Goal: Task Accomplishment & Management: Manage account settings

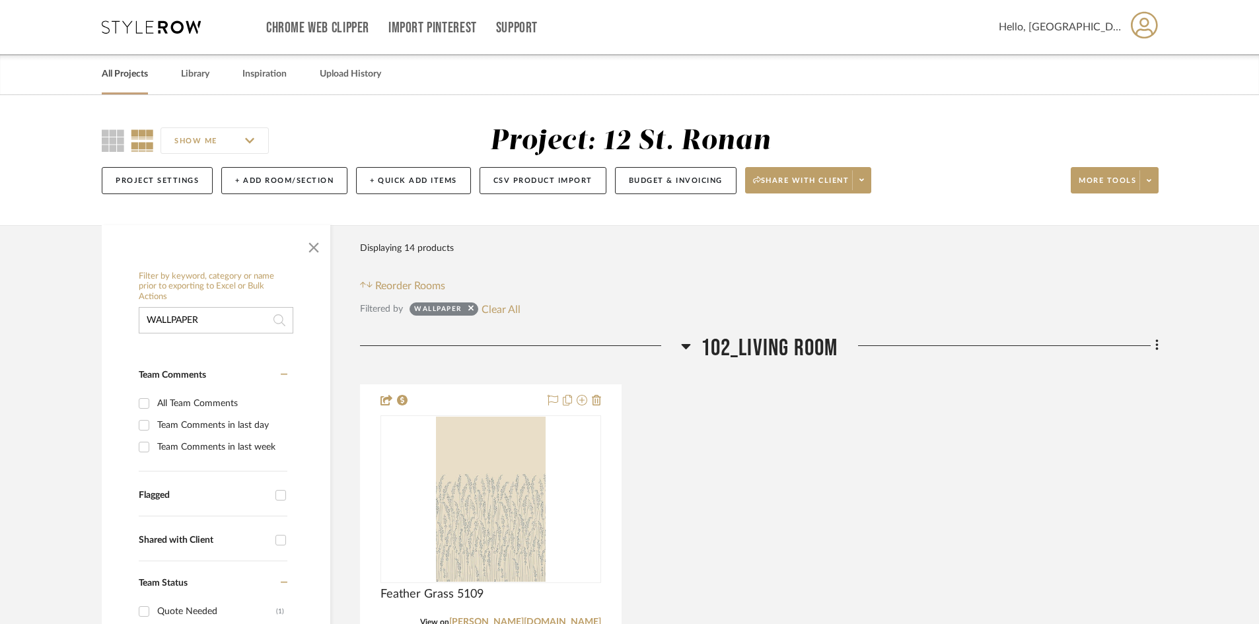
click at [142, 70] on link "All Projects" at bounding box center [125, 74] width 46 height 18
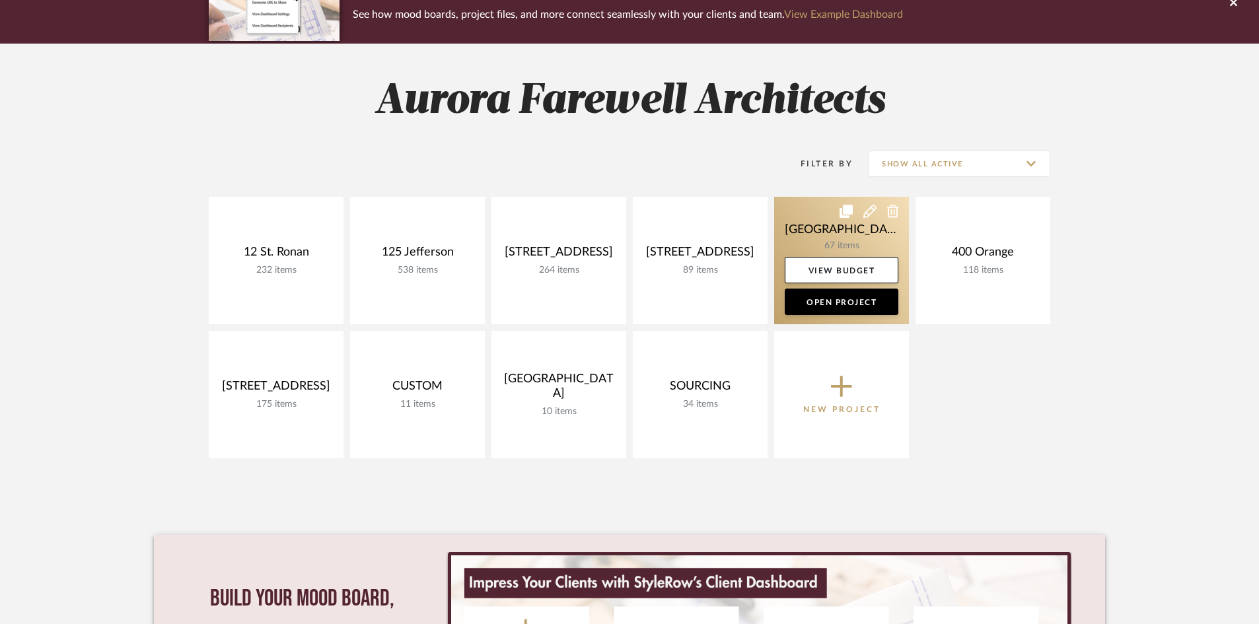
scroll to position [132, 0]
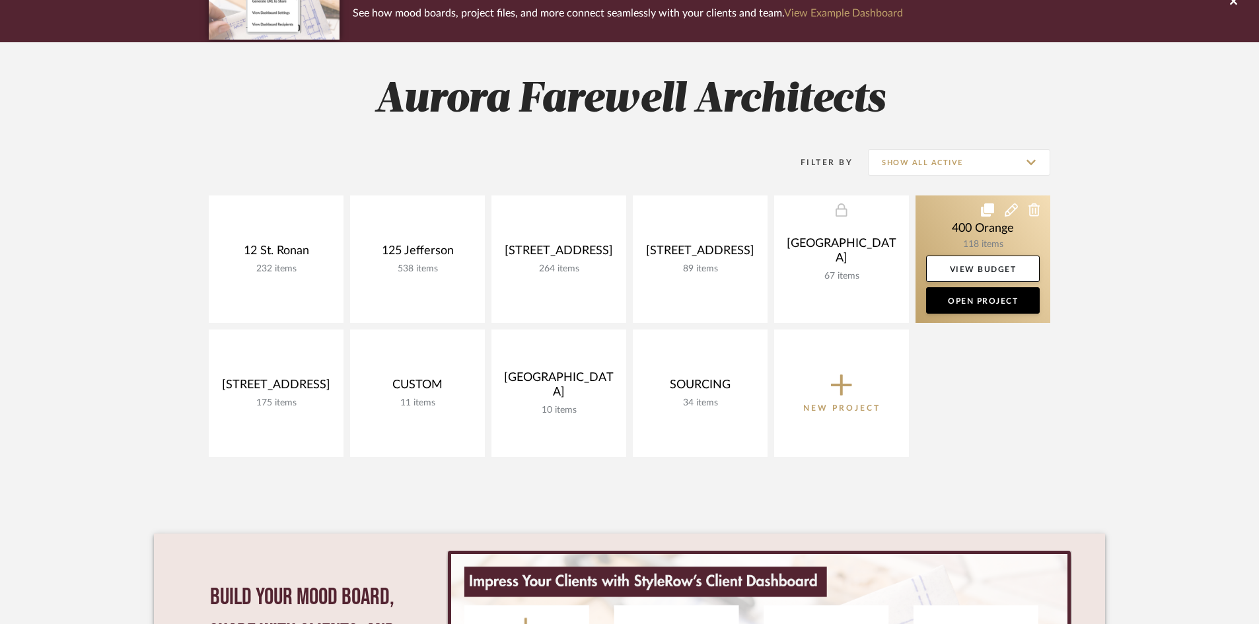
click at [1002, 237] on link at bounding box center [983, 260] width 135 height 128
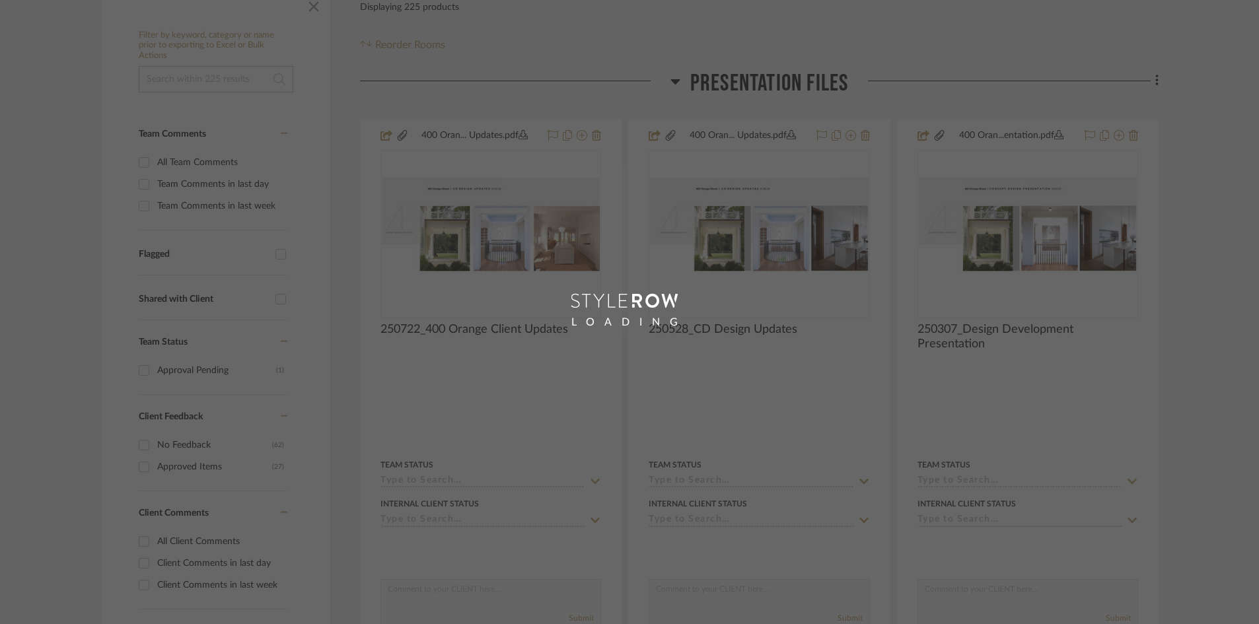
scroll to position [264, 0]
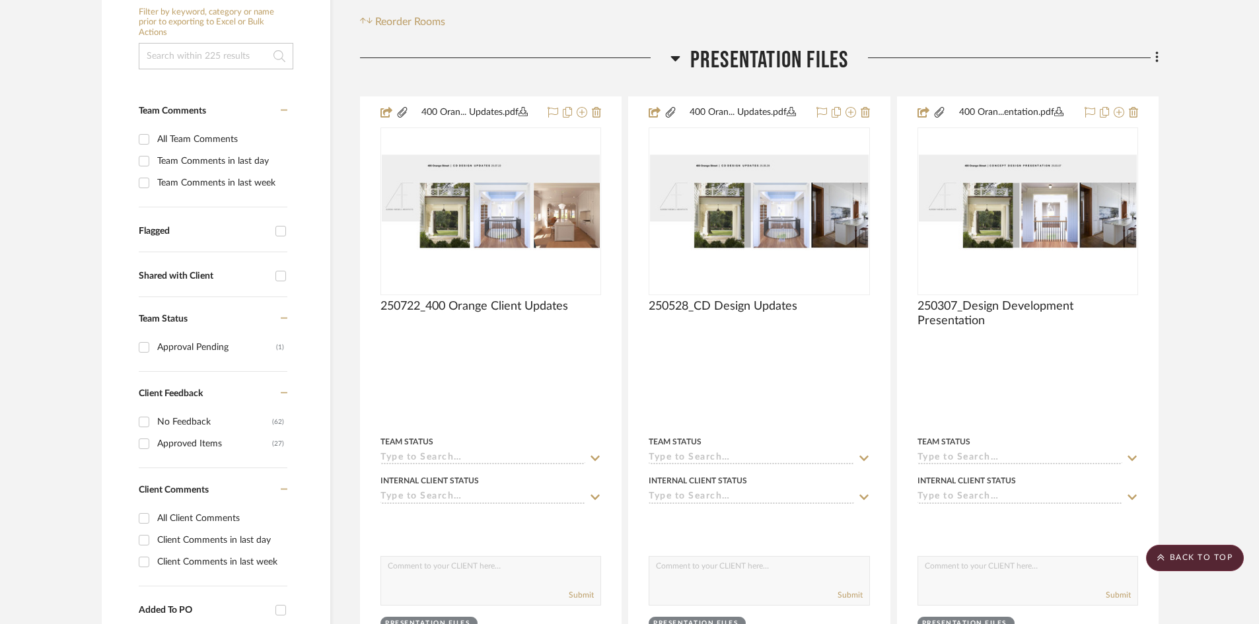
click at [239, 52] on input at bounding box center [216, 56] width 155 height 26
type input "wallpaper"
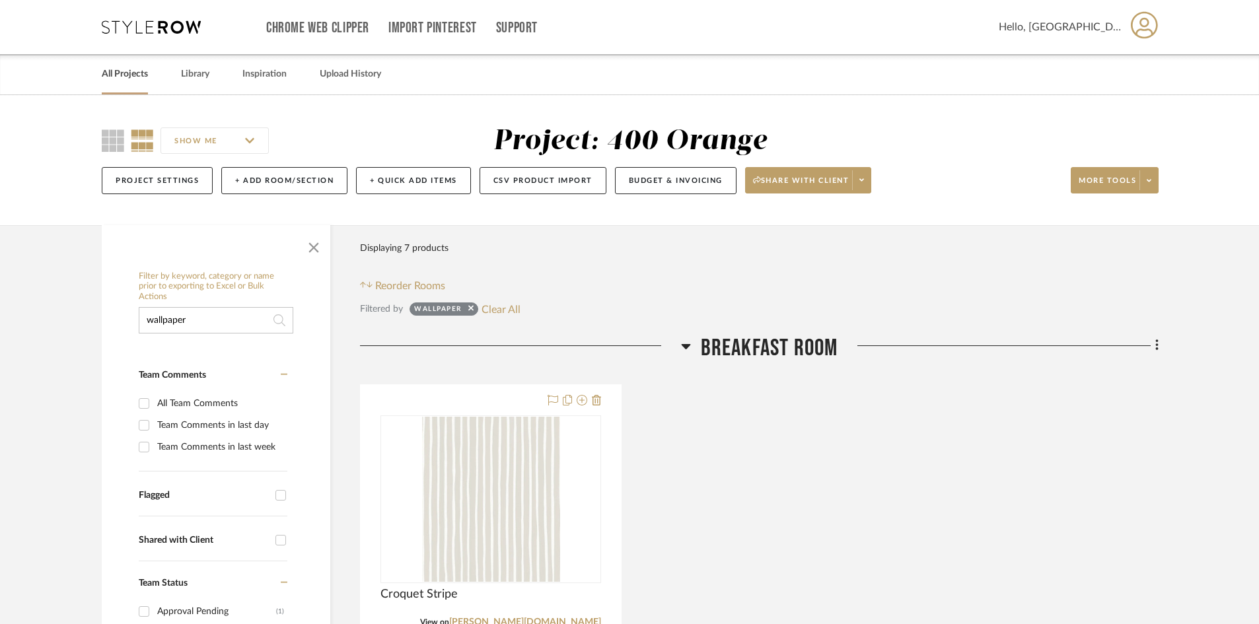
click at [109, 67] on link "All Projects" at bounding box center [125, 74] width 46 height 18
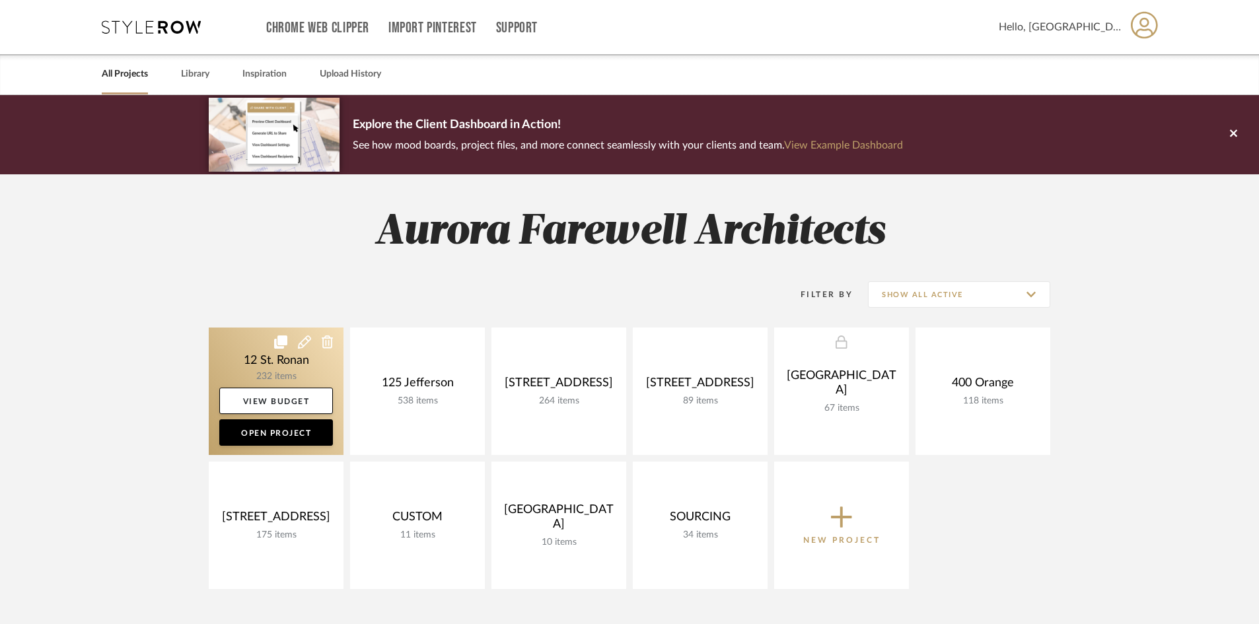
click at [303, 375] on link at bounding box center [276, 392] width 135 height 128
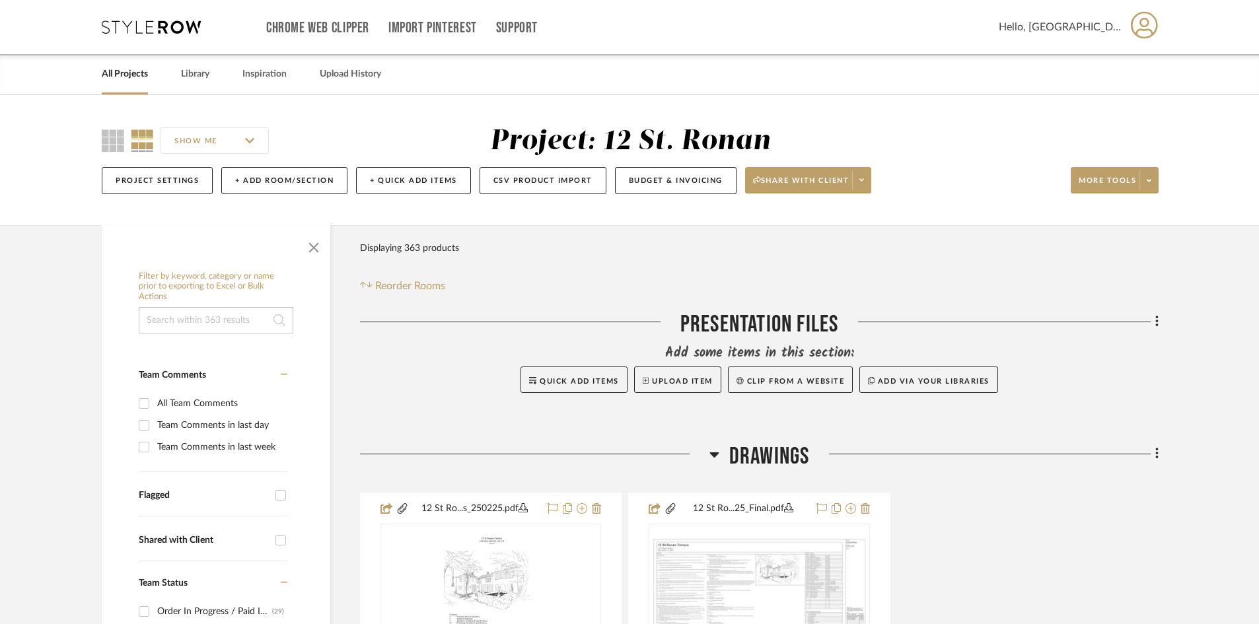
click at [173, 330] on input at bounding box center [216, 320] width 155 height 26
type input "wallpaper"
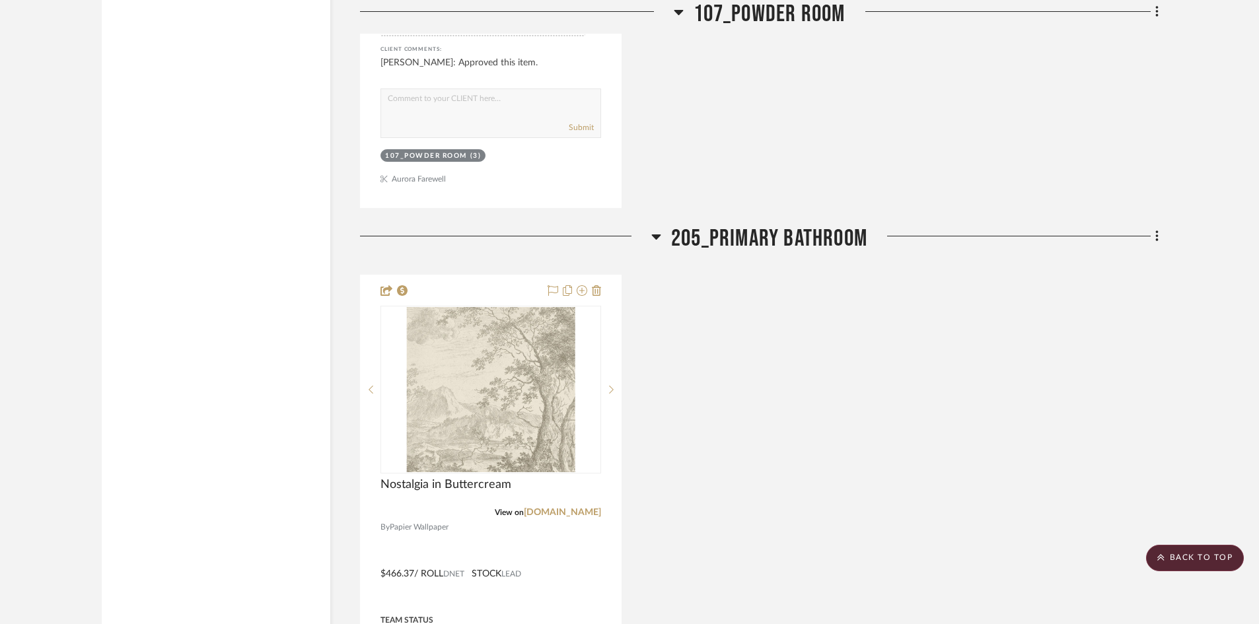
scroll to position [2247, 0]
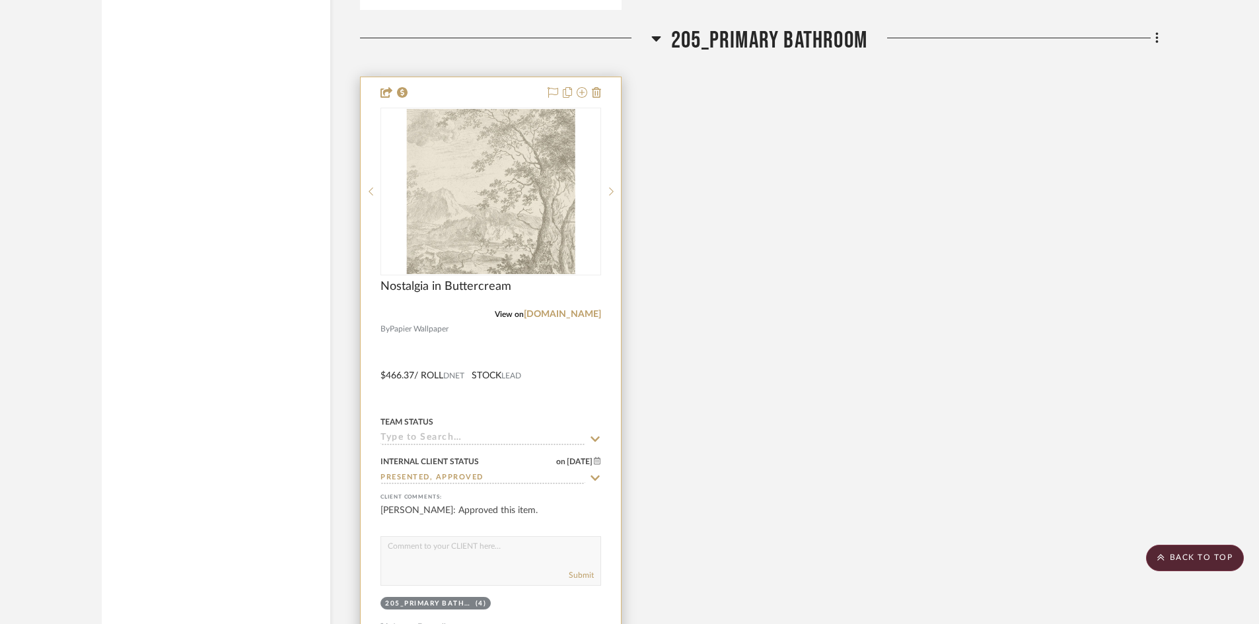
click at [516, 282] on div "Nostalgia in Buttercream" at bounding box center [491, 294] width 221 height 29
click at [547, 293] on div "Nostalgia in Buttercream" at bounding box center [491, 294] width 221 height 29
click at [612, 275] on div at bounding box center [611, 192] width 20 height 168
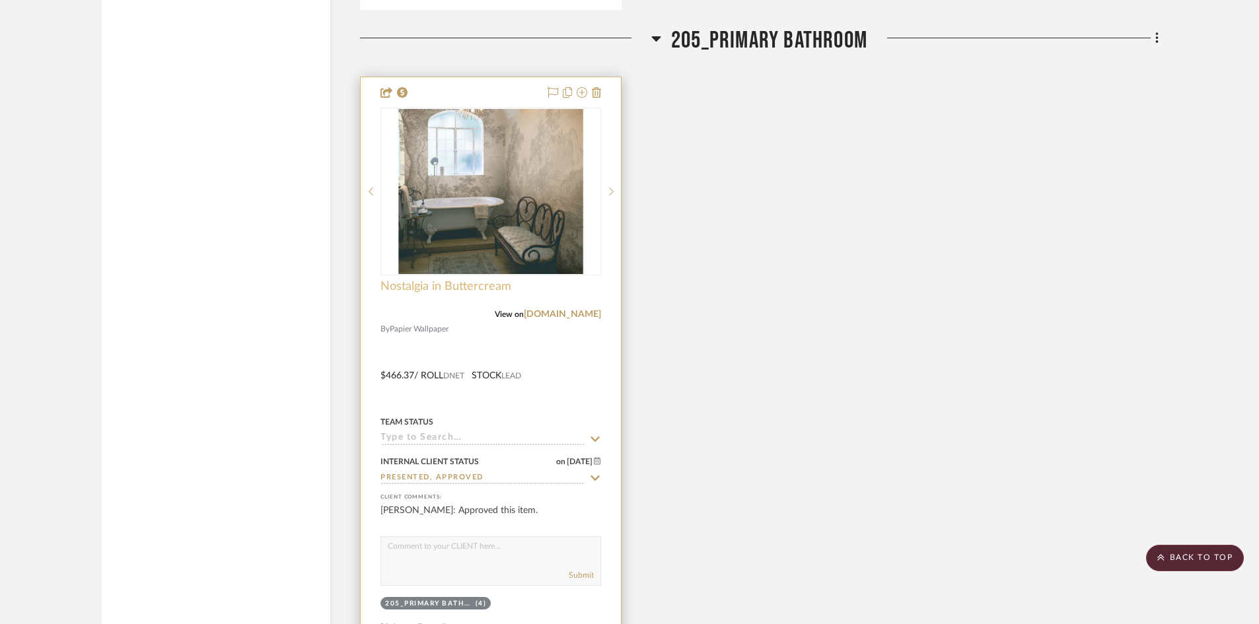
click at [385, 287] on span "Nostalgia in Buttercream" at bounding box center [446, 287] width 131 height 15
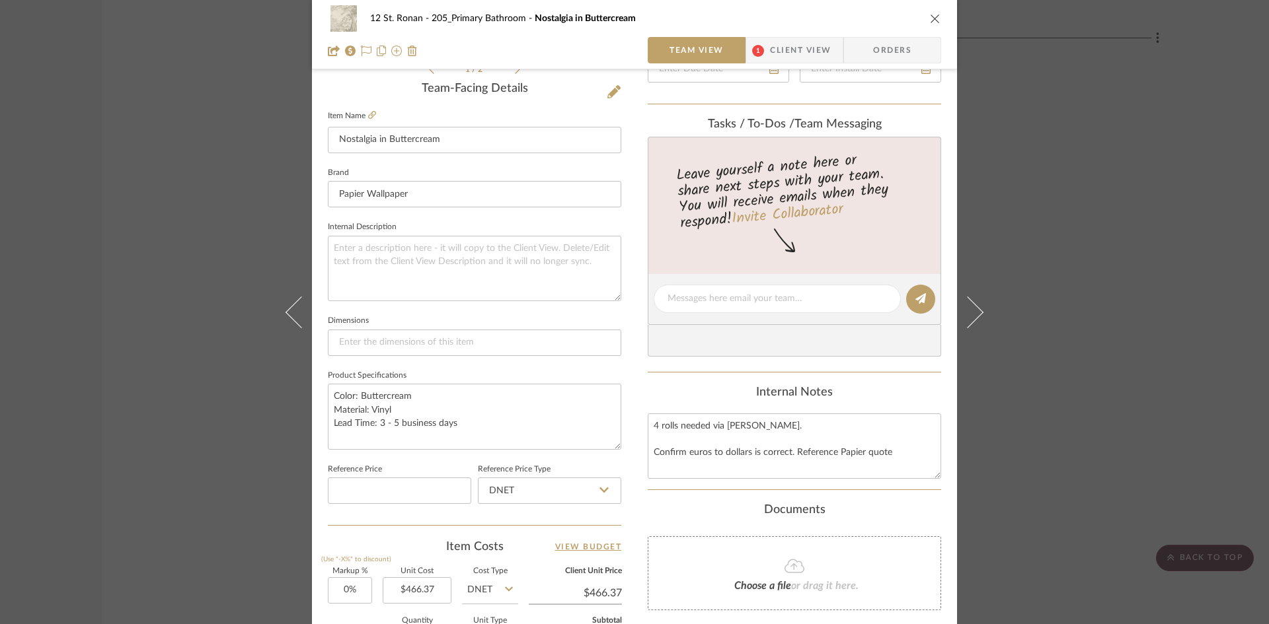
scroll to position [595, 0]
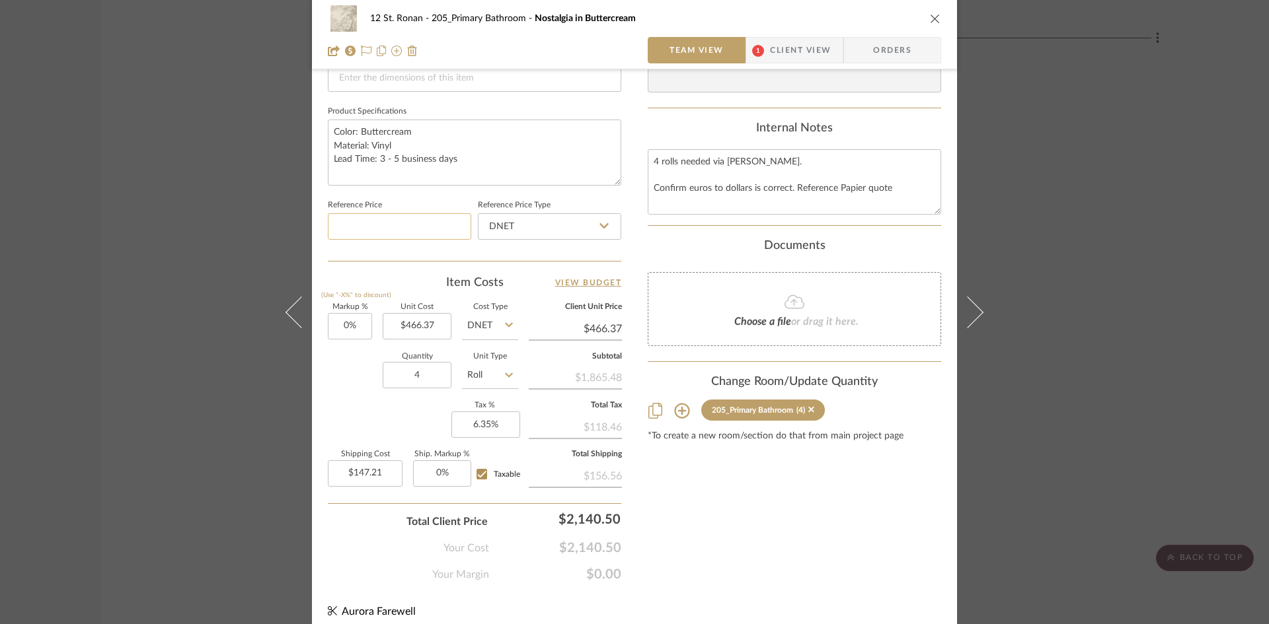
click at [424, 228] on input at bounding box center [399, 226] width 143 height 26
type input "$466.37"
click at [396, 291] on div "Item Costs View Budget Markup % (Use "-X%" to discount) 0% Unit Cost $466.37 Co…" at bounding box center [474, 428] width 293 height 307
click at [430, 323] on input "466.37" at bounding box center [417, 326] width 69 height 26
type input "$559.64"
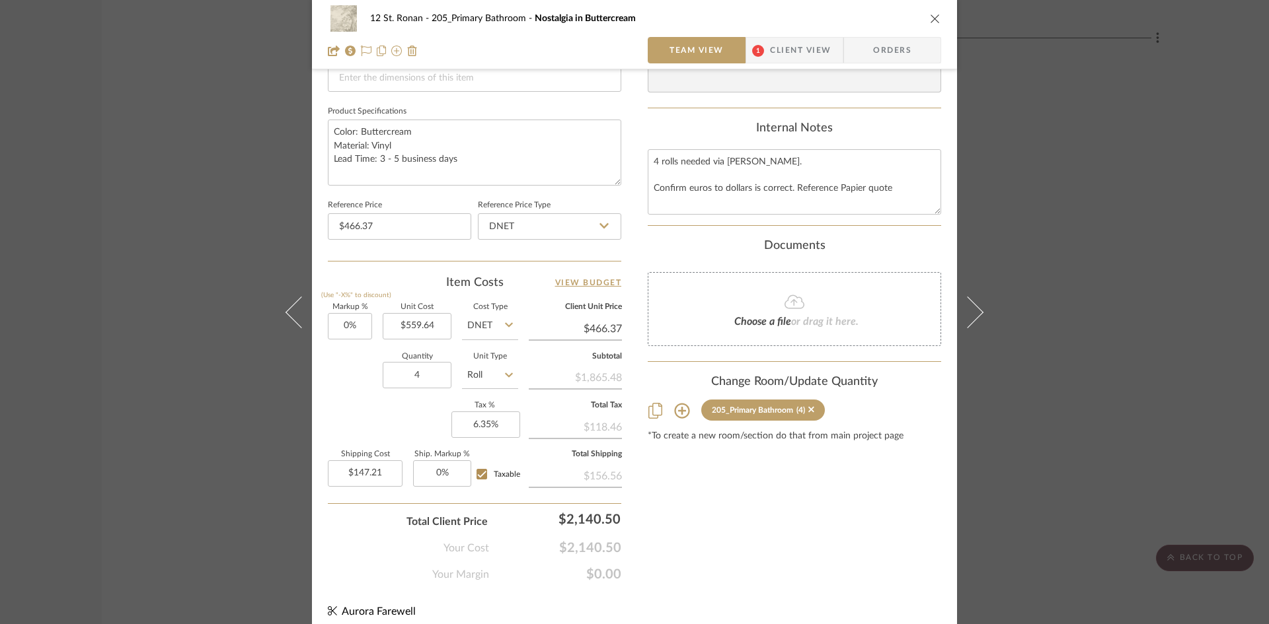
click at [478, 324] on input "DNET" at bounding box center [490, 326] width 56 height 26
type input "$559.64"
click at [489, 385] on div "Retail" at bounding box center [539, 394] width 163 height 34
type input "Retail"
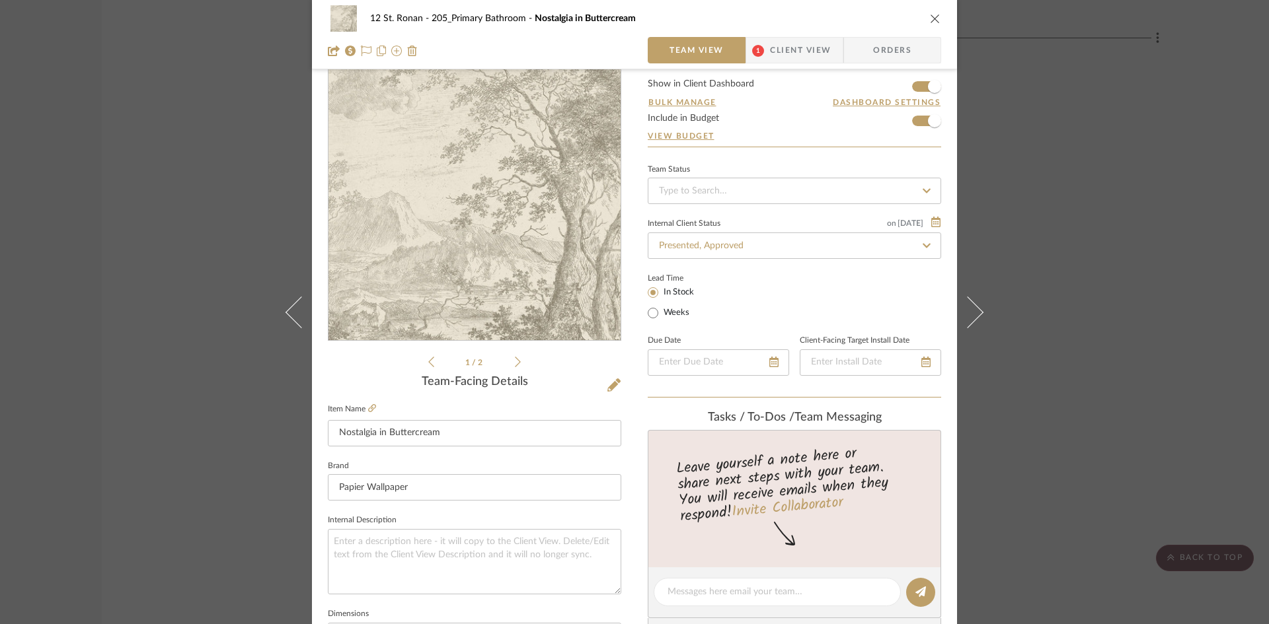
scroll to position [0, 0]
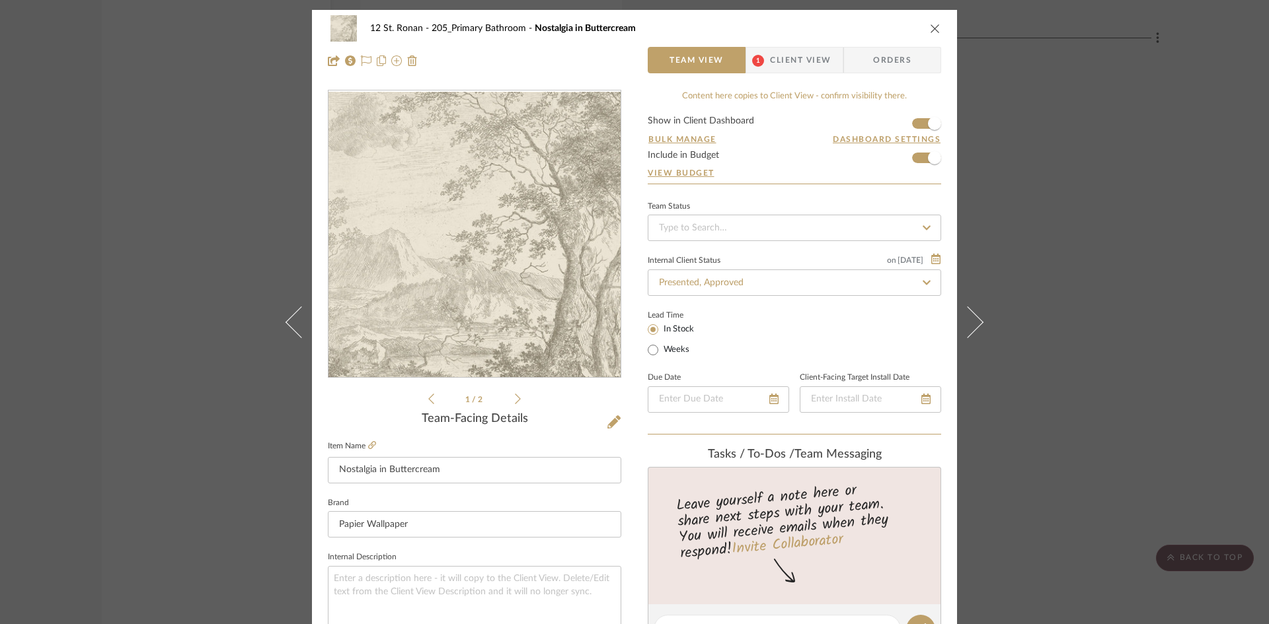
click at [932, 25] on icon "close" at bounding box center [935, 28] width 11 height 11
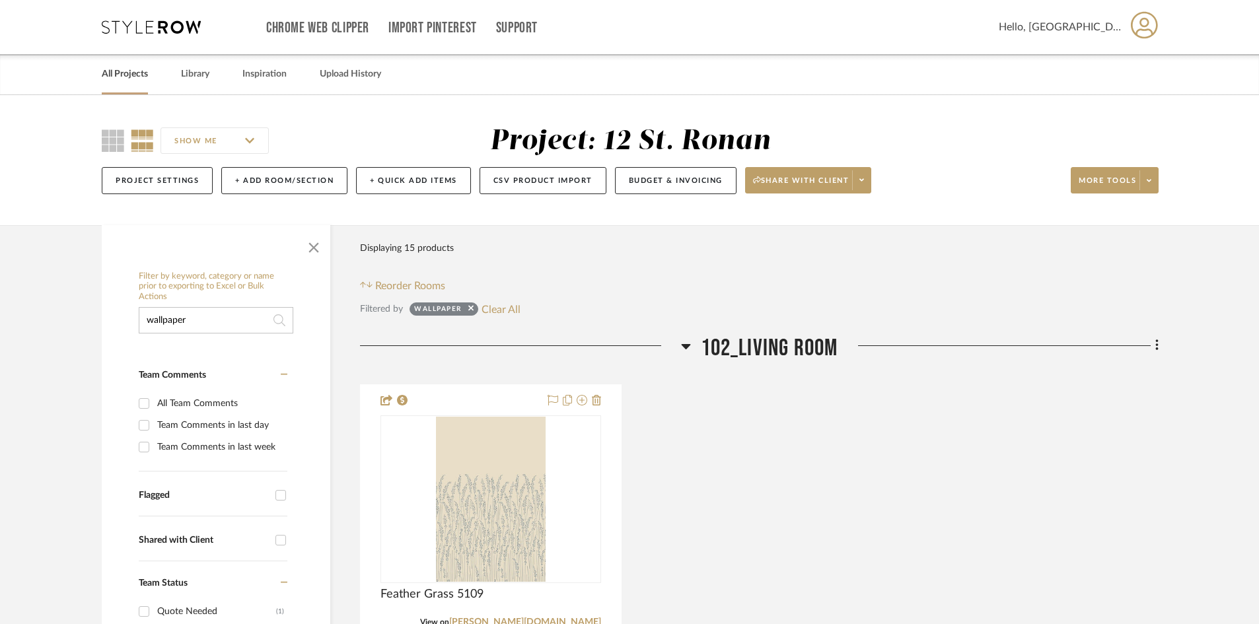
click at [131, 74] on link "All Projects" at bounding box center [125, 74] width 46 height 18
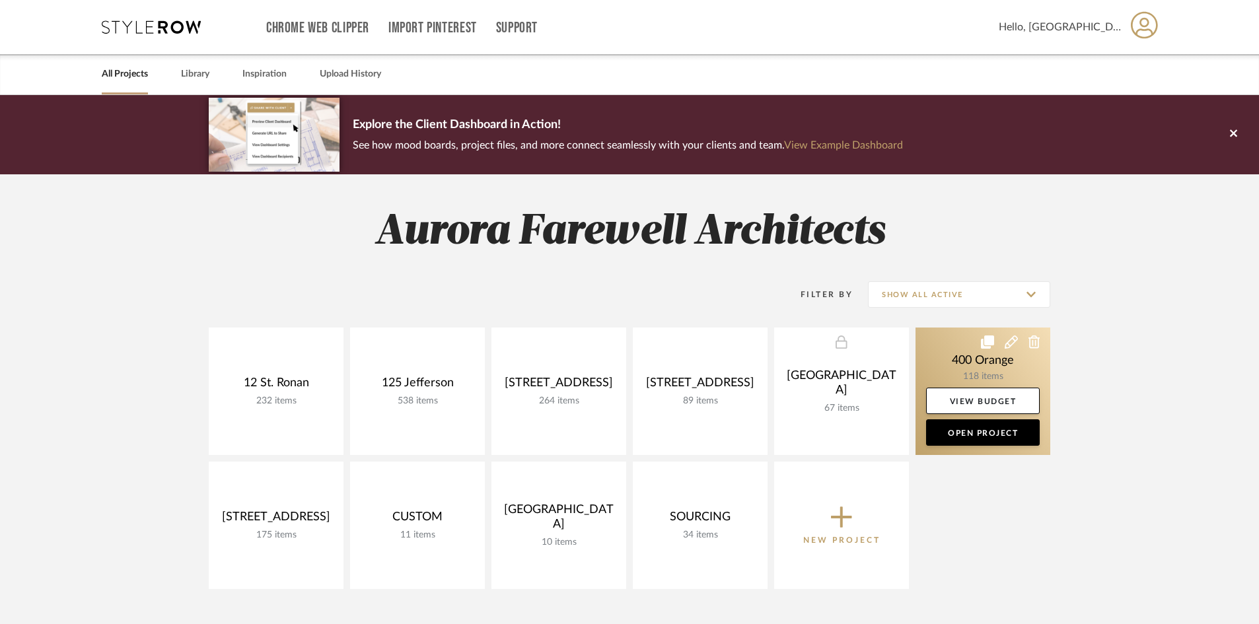
click at [957, 369] on link at bounding box center [983, 392] width 135 height 128
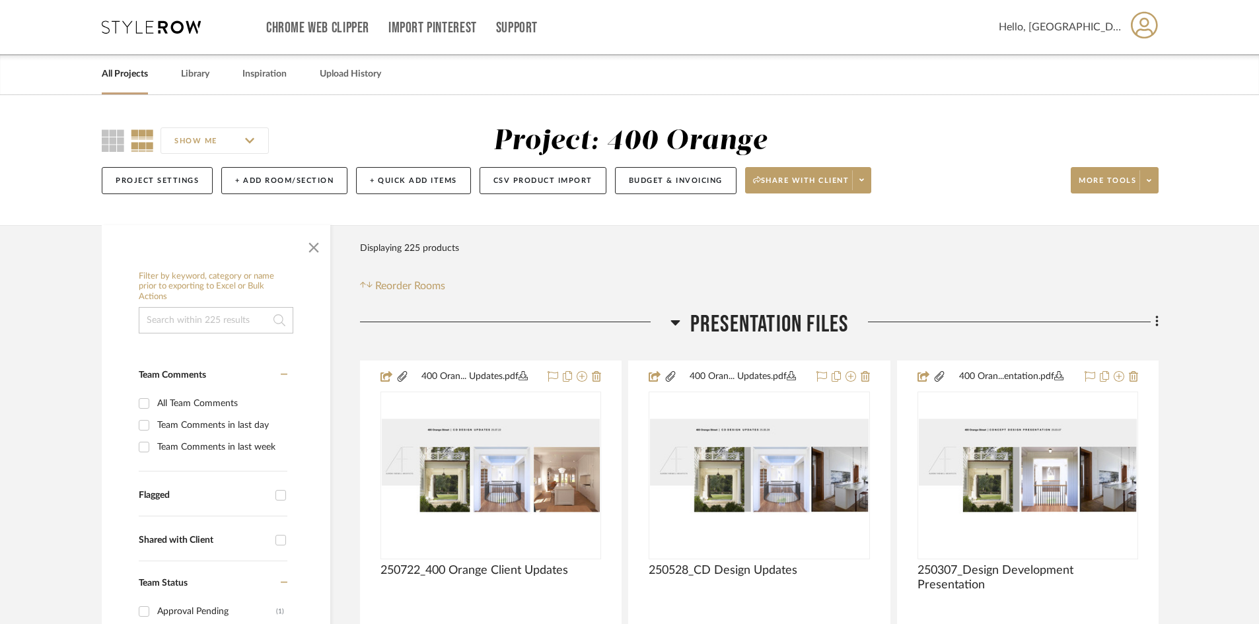
click at [226, 326] on input at bounding box center [216, 320] width 155 height 26
type input "q"
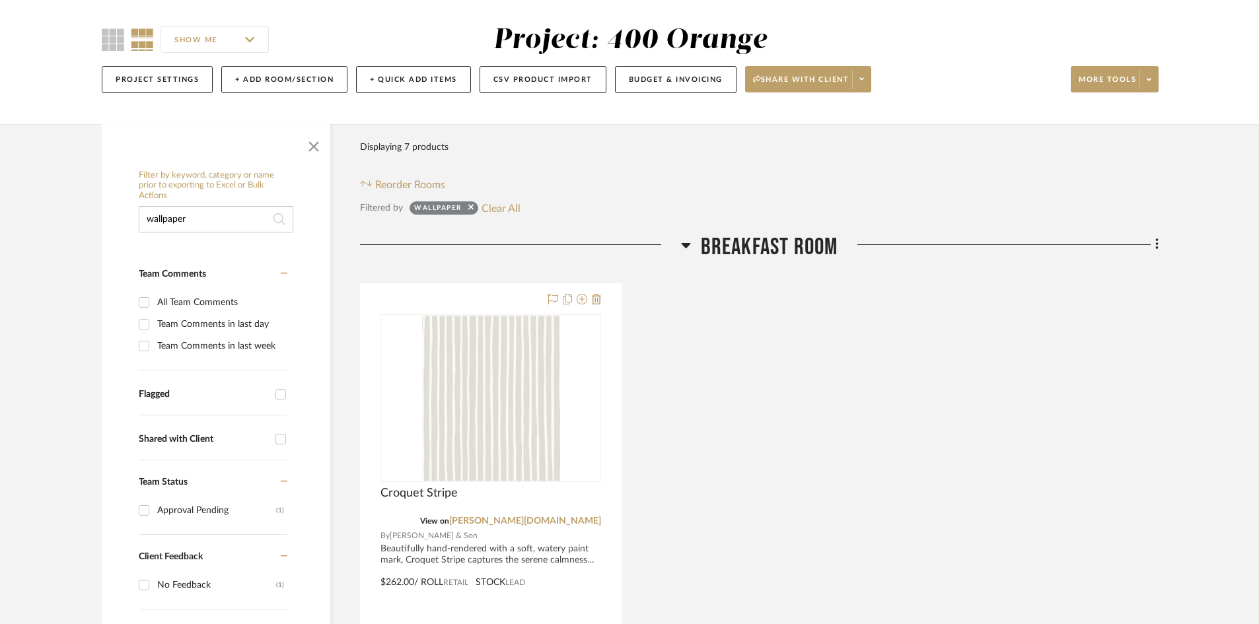
scroll to position [198, 0]
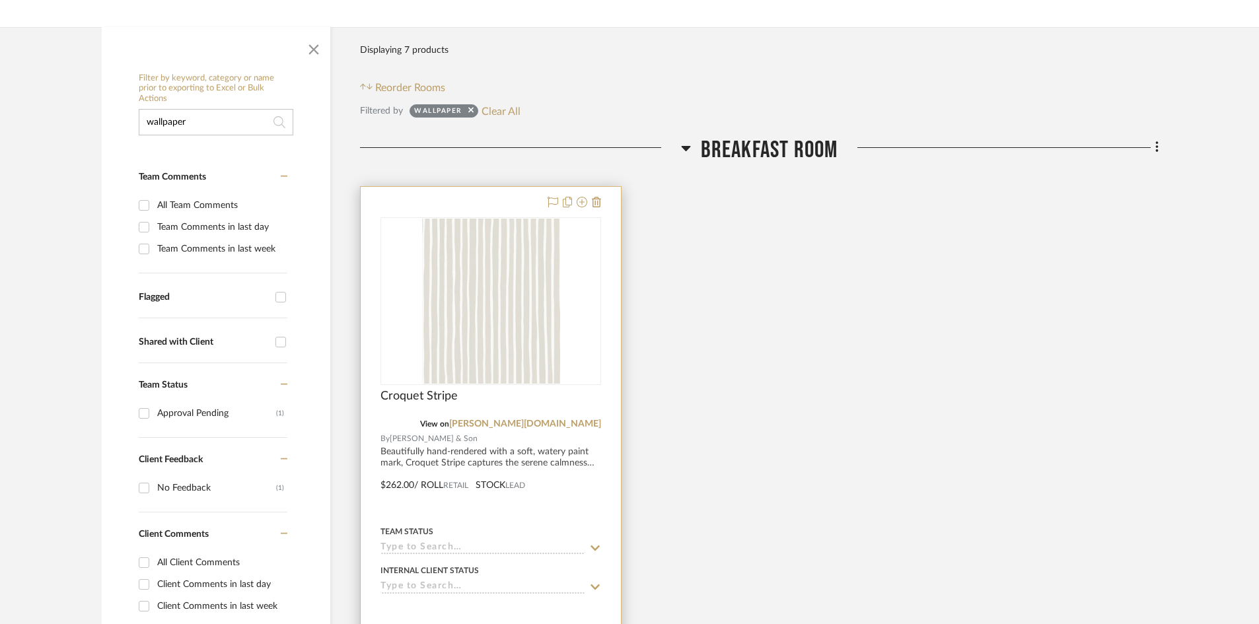
type input "wallpaper"
click at [0, 0] on img at bounding box center [0, 0] width 0 height 0
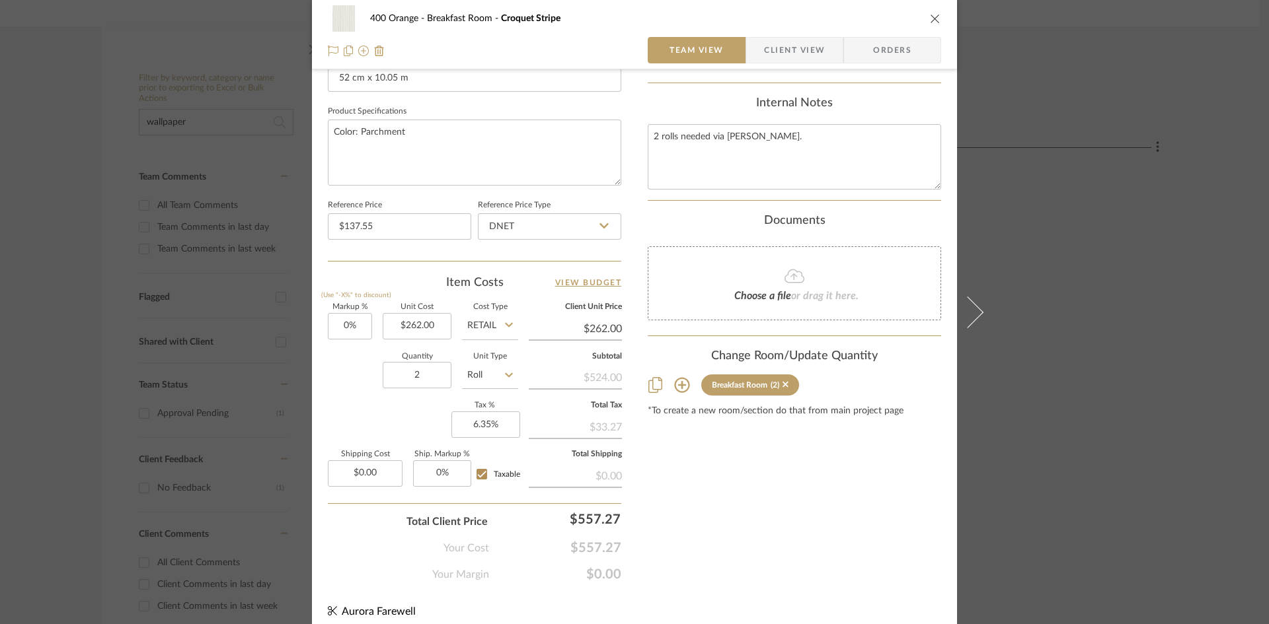
scroll to position [606, 0]
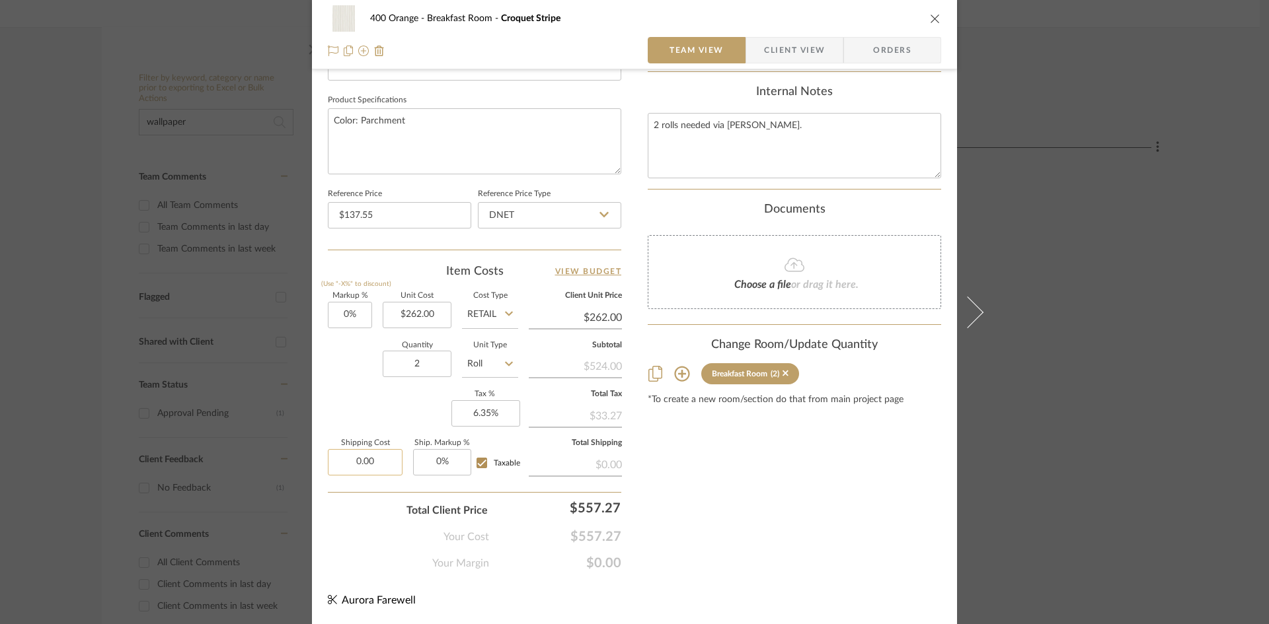
click at [364, 456] on input "0.00" at bounding box center [365, 462] width 75 height 26
type input "$55.00"
click at [363, 411] on div "Markup % (Use "-X%" to discount) 0% Unit Cost $262.00 Cost Type Retail Client U…" at bounding box center [474, 389] width 293 height 193
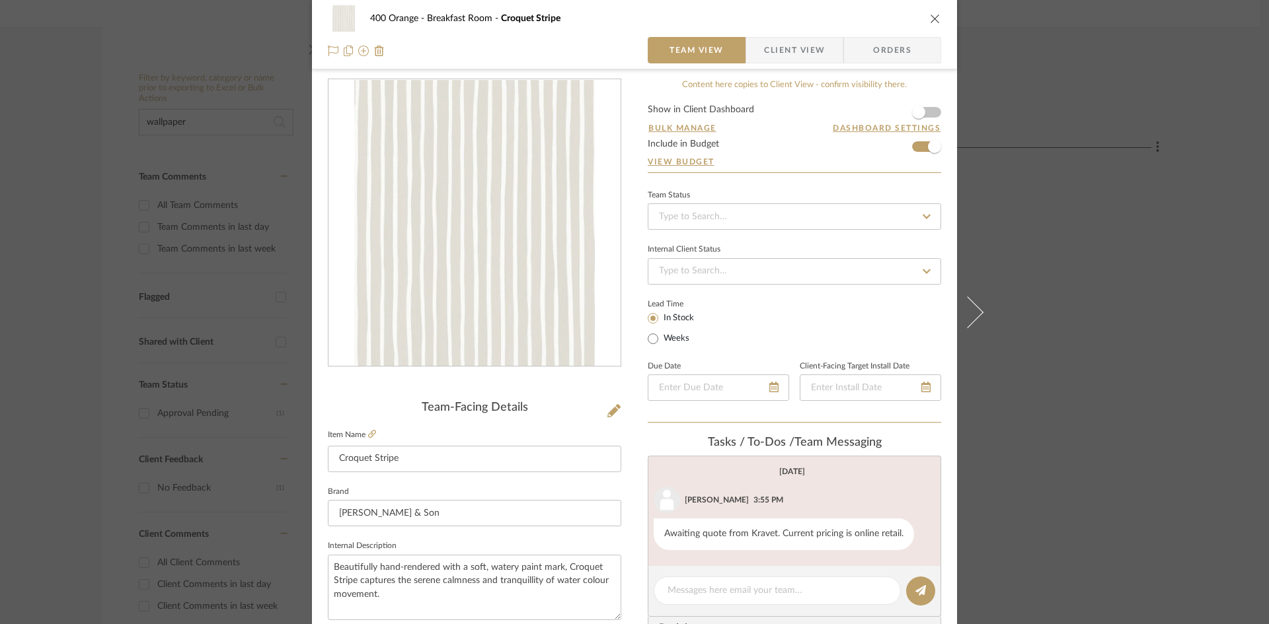
scroll to position [0, 0]
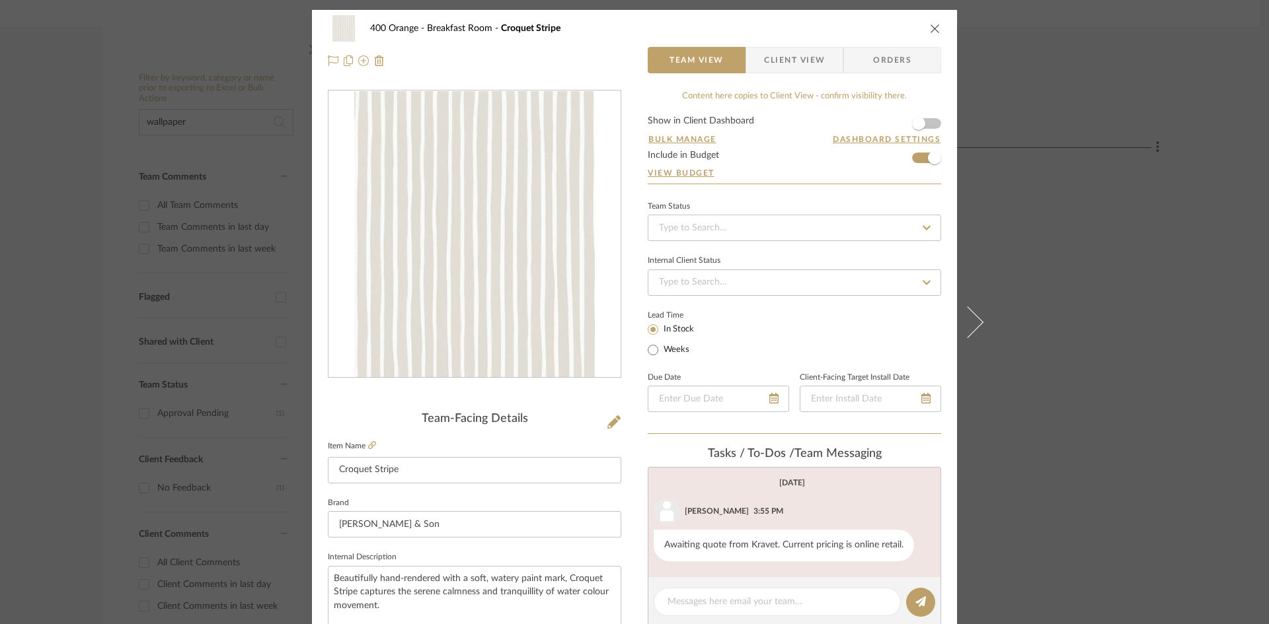
click at [1140, 170] on div "400 Orange Breakfast Room Croquet Stripe Team View Client View Orders Team-Faci…" at bounding box center [634, 312] width 1269 height 624
